Goal: Obtain resource: Download file/media

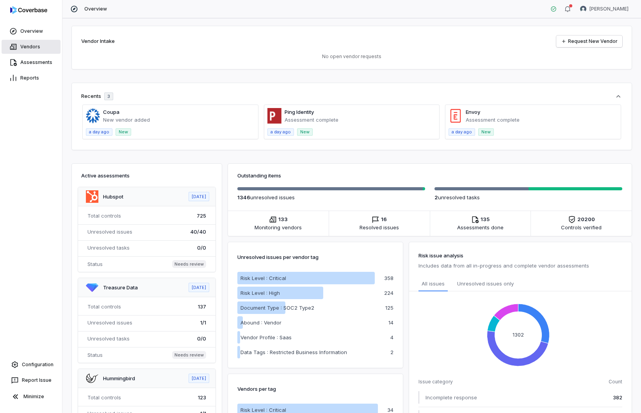
click at [37, 52] on link "Vendors" at bounding box center [31, 47] width 59 height 14
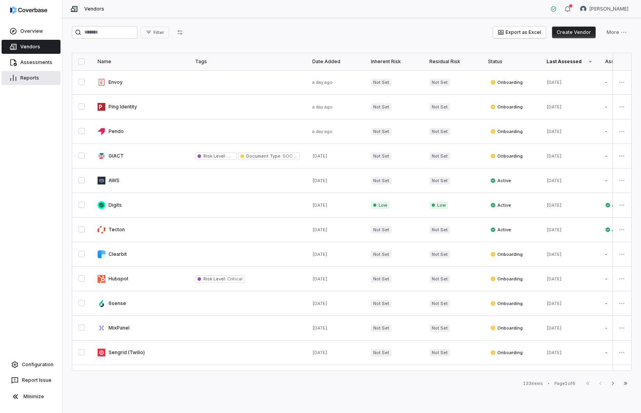
click at [28, 84] on link "Reports" at bounding box center [31, 78] width 59 height 14
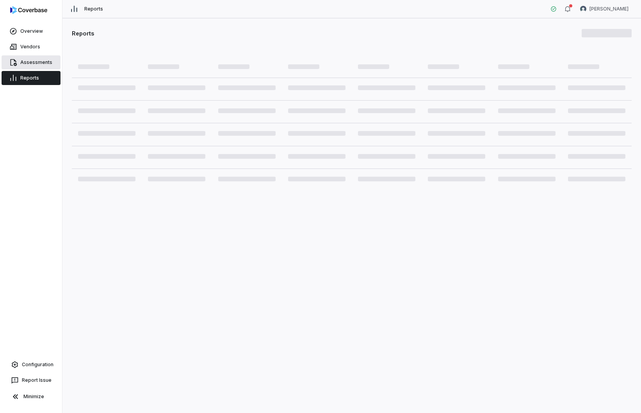
click at [32, 66] on link "Assessments" at bounding box center [31, 62] width 59 height 14
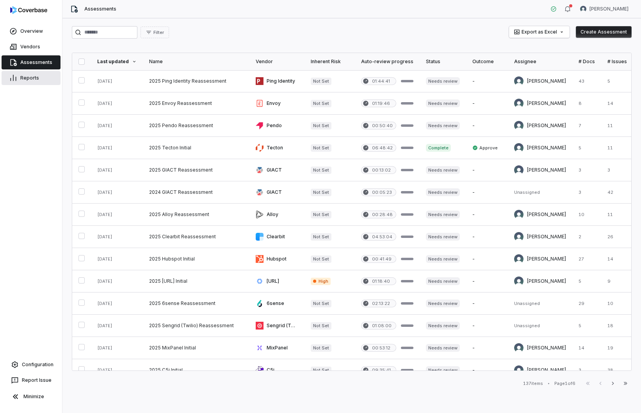
click at [36, 81] on link "Reports" at bounding box center [31, 78] width 59 height 14
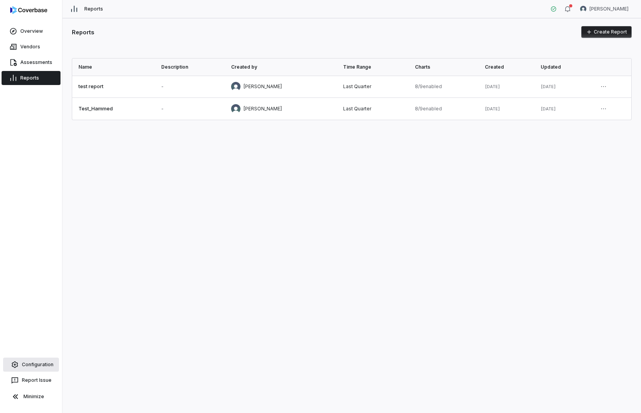
click at [33, 368] on link "Configuration" at bounding box center [31, 365] width 56 height 14
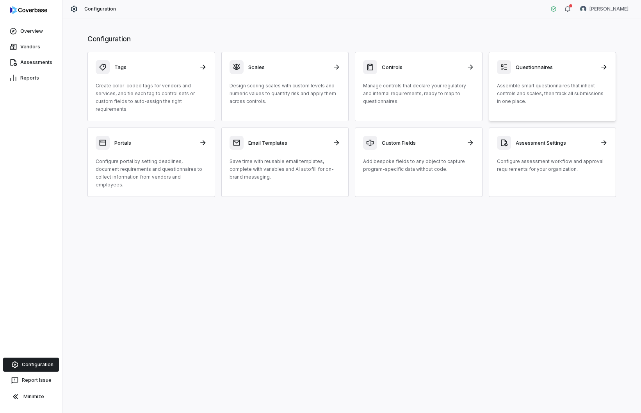
click at [582, 78] on div "Questionnaires Assemble smart questionnaires that inherit controls and scales, …" at bounding box center [552, 82] width 111 height 45
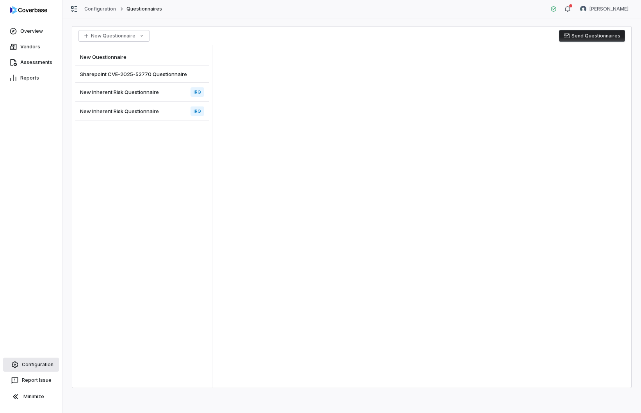
click at [37, 365] on link "Configuration" at bounding box center [31, 365] width 56 height 14
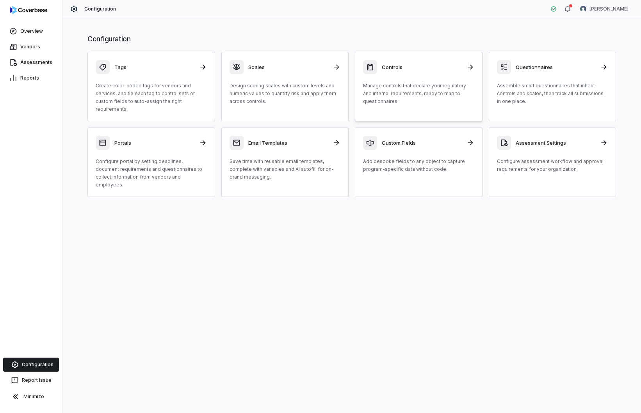
click at [432, 82] on p "Manage controls that declare your regulatory and internal requirements, ready t…" at bounding box center [418, 93] width 111 height 23
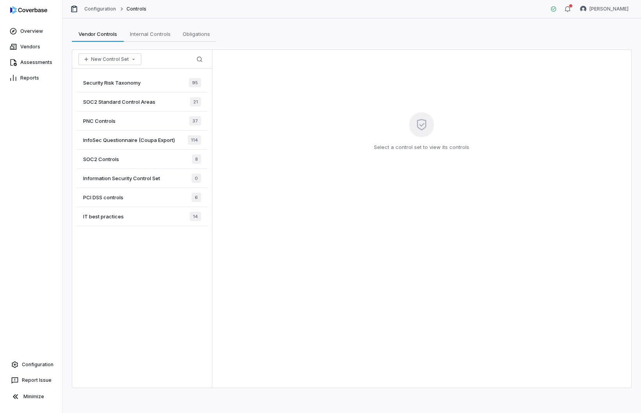
click at [172, 139] on span "InfoSec Questionnaire (Coupa Export)" at bounding box center [129, 140] width 92 height 7
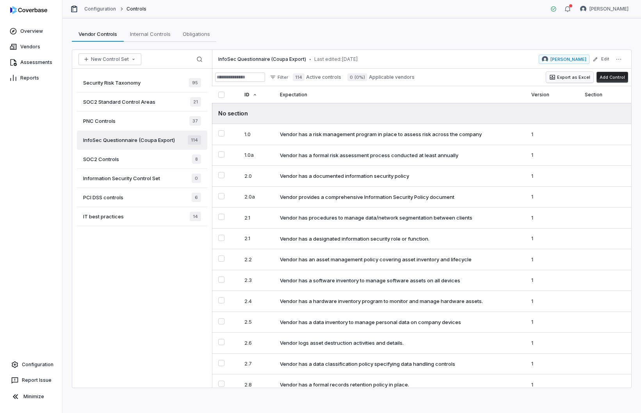
click at [560, 73] on button "Export as Excel" at bounding box center [569, 77] width 47 height 11
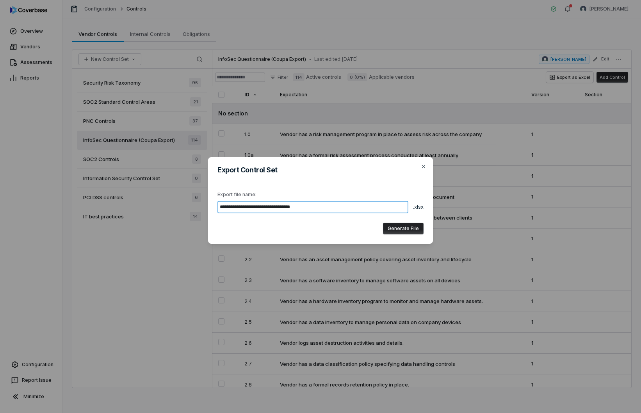
click at [343, 210] on input "**********" at bounding box center [312, 207] width 191 height 12
click at [414, 231] on button "Generate File" at bounding box center [403, 229] width 41 height 12
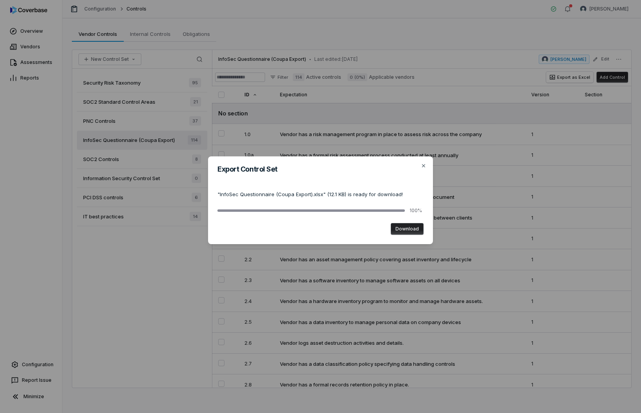
click at [412, 231] on button "Download" at bounding box center [407, 229] width 33 height 12
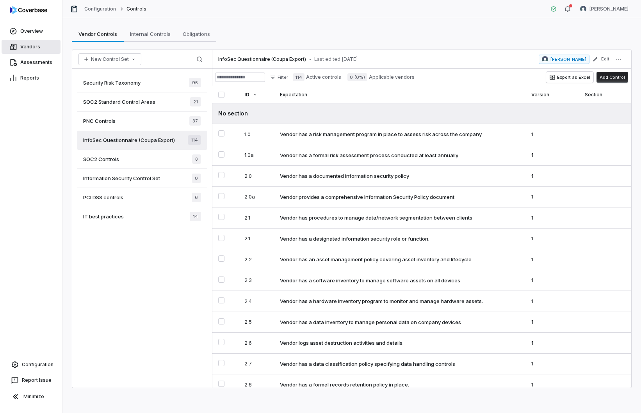
click at [34, 46] on link "Vendors" at bounding box center [31, 47] width 59 height 14
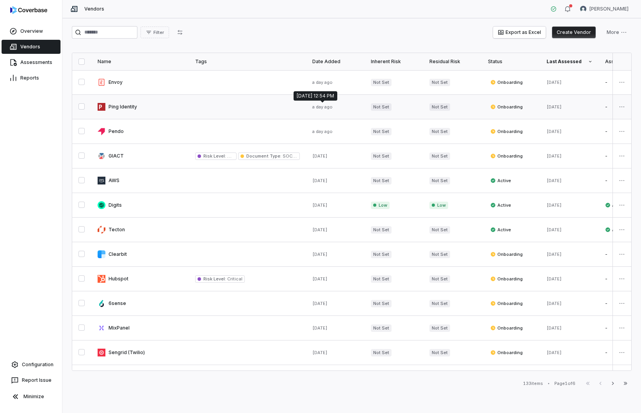
click at [256, 101] on link at bounding box center [247, 107] width 117 height 24
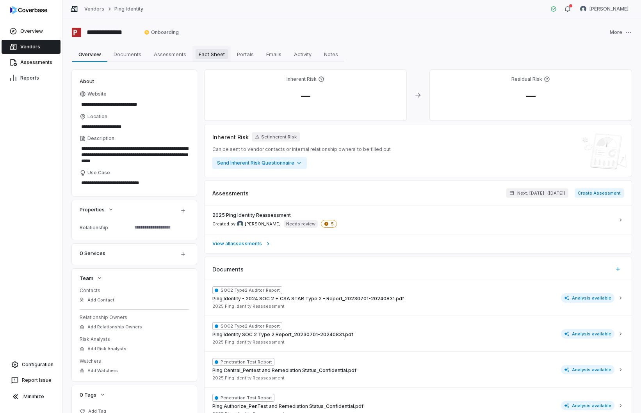
click at [206, 56] on span "Fact Sheet" at bounding box center [212, 54] width 32 height 10
type textarea "*"
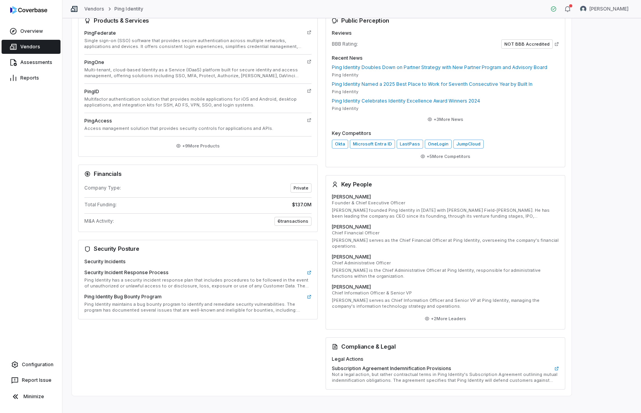
scroll to position [194, 0]
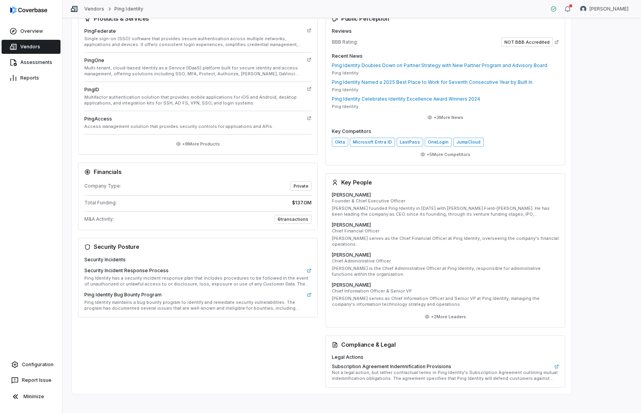
click at [26, 18] on div at bounding box center [31, 11] width 62 height 23
click at [30, 32] on link "Overview" at bounding box center [31, 31] width 59 height 14
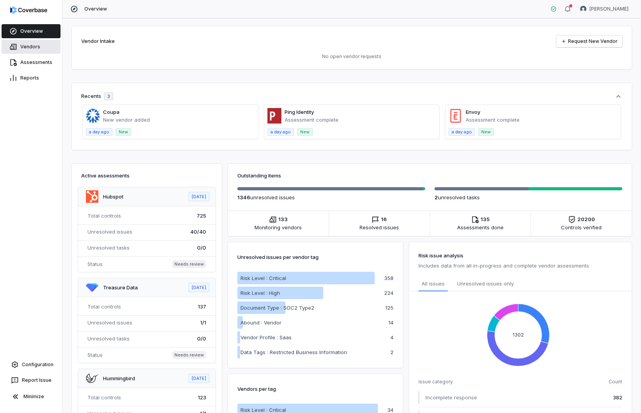
click at [34, 46] on link "Vendors" at bounding box center [31, 47] width 59 height 14
